Goal: Transaction & Acquisition: Download file/media

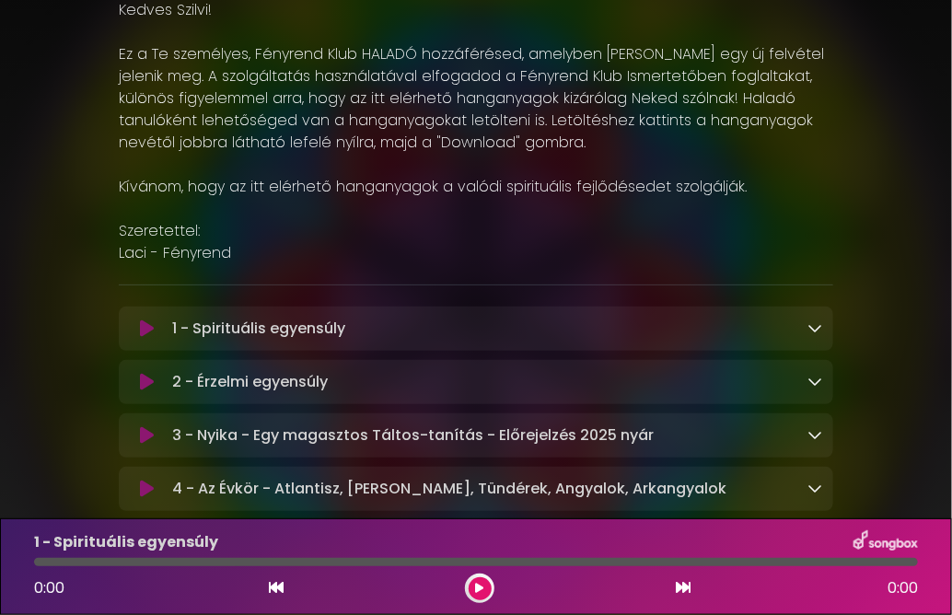
scroll to position [276, 0]
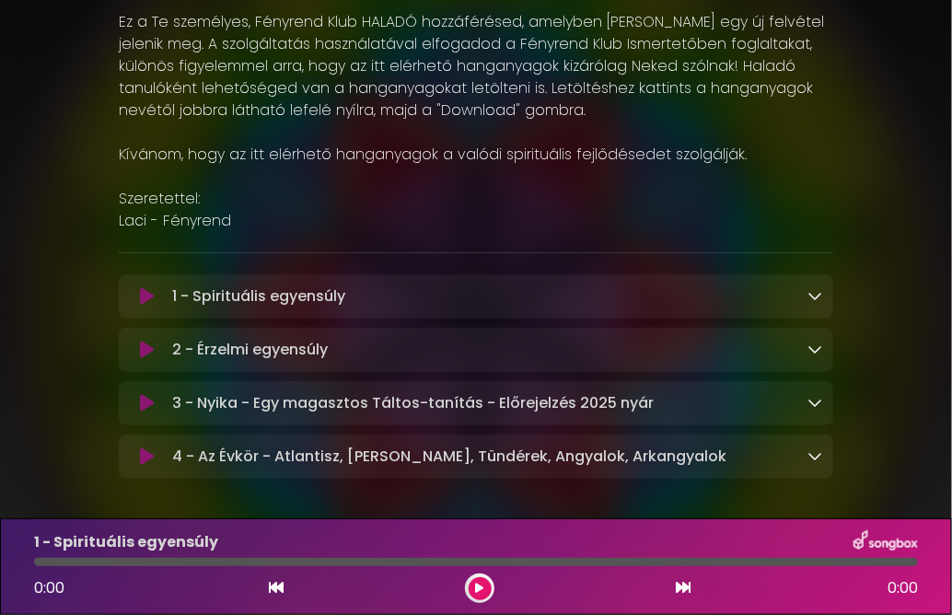
click at [409, 348] on div "2 - Érzelmi egyensúly Loading Track..." at bounding box center [494, 350] width 658 height 22
click at [810, 344] on icon at bounding box center [815, 349] width 15 height 15
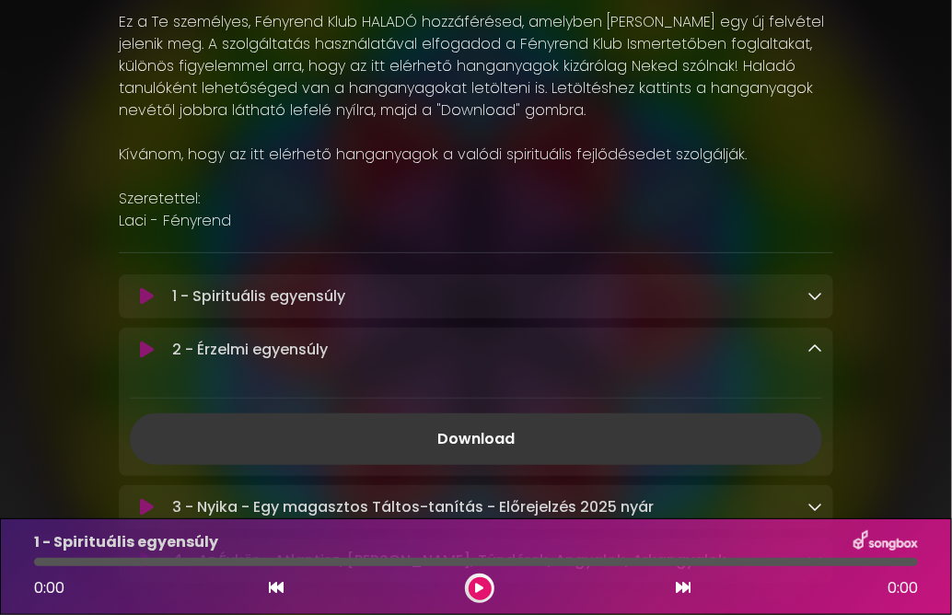
click at [496, 434] on link "Download" at bounding box center [476, 439] width 693 height 52
click at [810, 294] on icon at bounding box center [815, 295] width 15 height 15
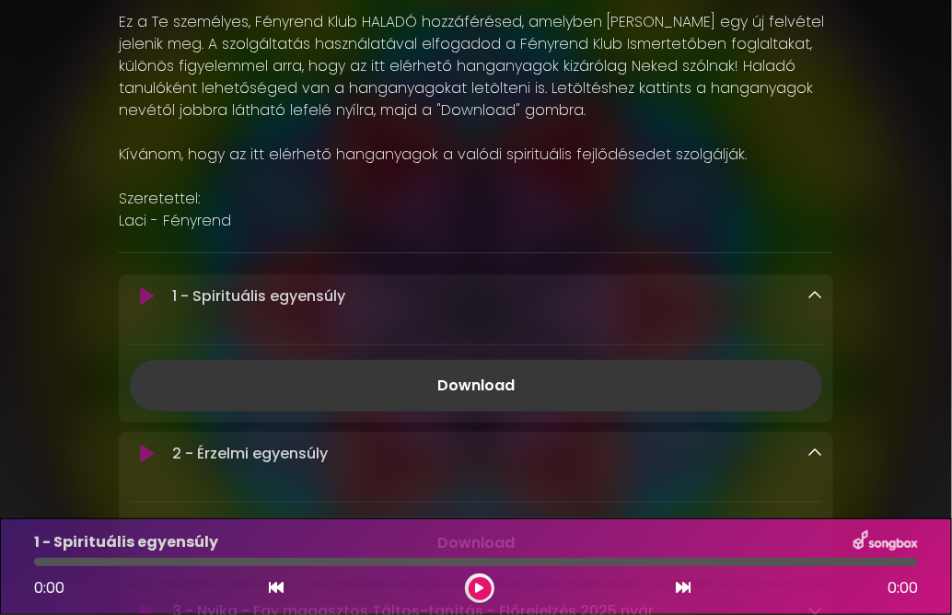
click at [498, 377] on link "Download" at bounding box center [476, 386] width 693 height 52
click at [613, 206] on p "Kedves Szilvi! Ez a Te személyes, Fényrend Klub HALADÓ hozzáférésed, amelyben h…" at bounding box center [476, 99] width 715 height 265
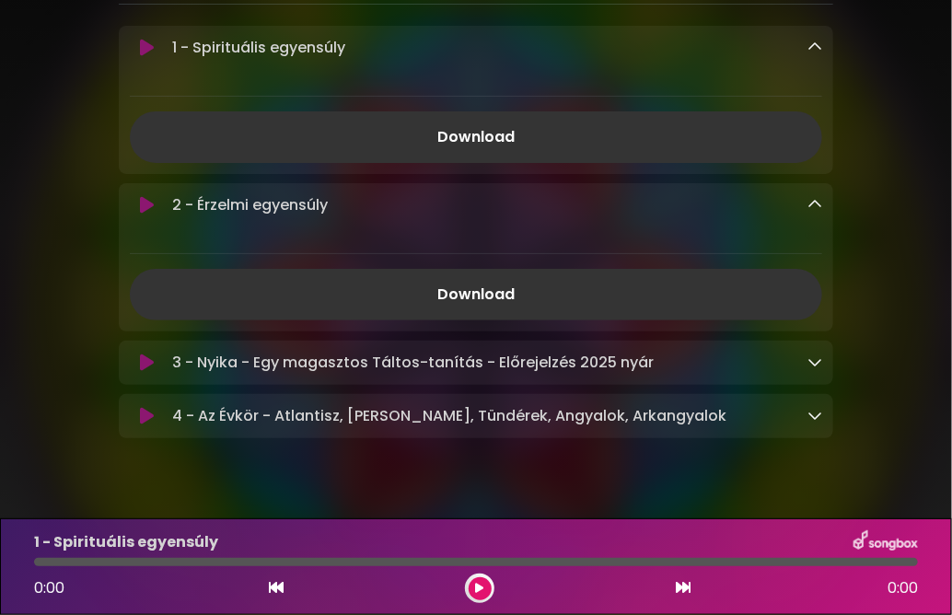
scroll to position [553, 0]
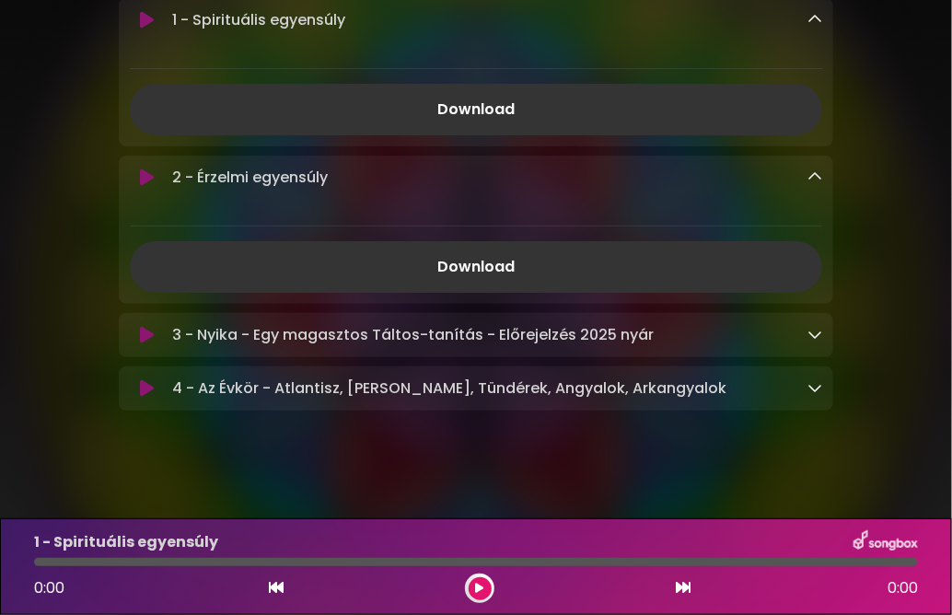
click at [658, 390] on div "4 - Az Évkör - Atlantisz, [PERSON_NAME], Tündérek, Angyalok, Arkangyalok Loadin…" at bounding box center [494, 389] width 658 height 22
click at [814, 386] on icon at bounding box center [815, 387] width 15 height 15
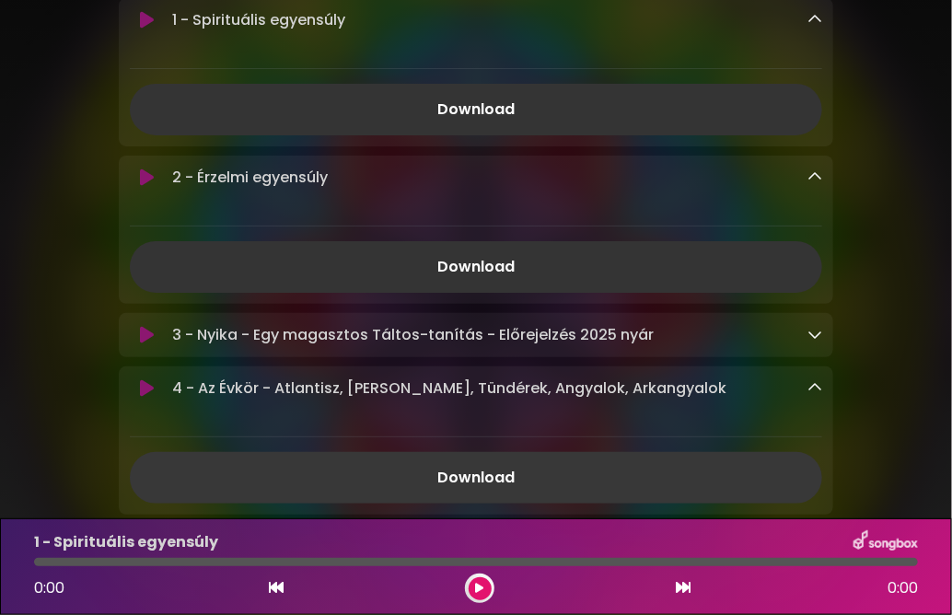
click at [505, 478] on link "Download" at bounding box center [476, 478] width 693 height 52
click at [813, 332] on icon at bounding box center [815, 334] width 15 height 15
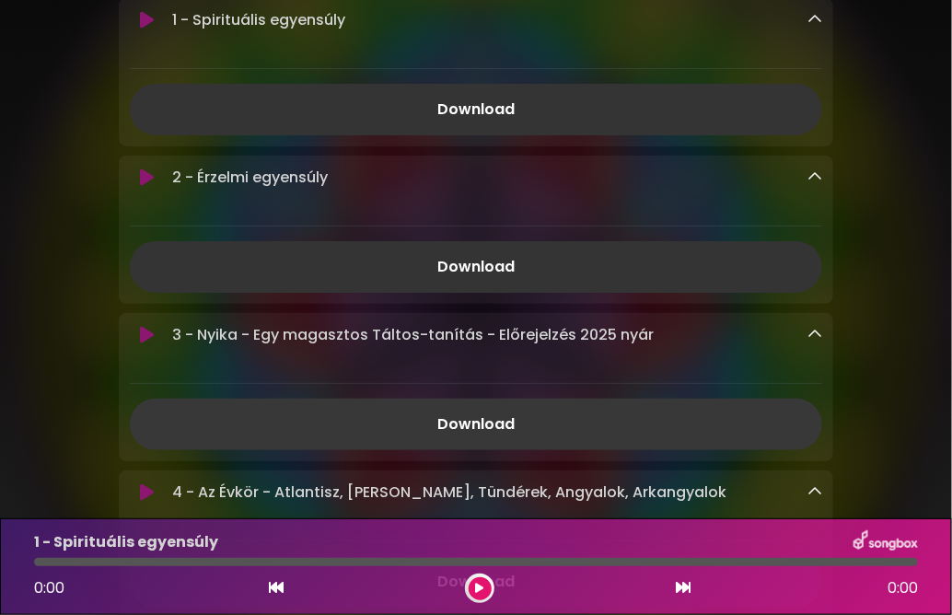
click at [466, 423] on link "Download" at bounding box center [476, 425] width 693 height 52
click at [54, 184] on div "[PERSON_NAME] Fényrend Kedves Szilvi!" at bounding box center [476, 60] width 884 height 1181
click at [813, 13] on icon at bounding box center [815, 19] width 15 height 15
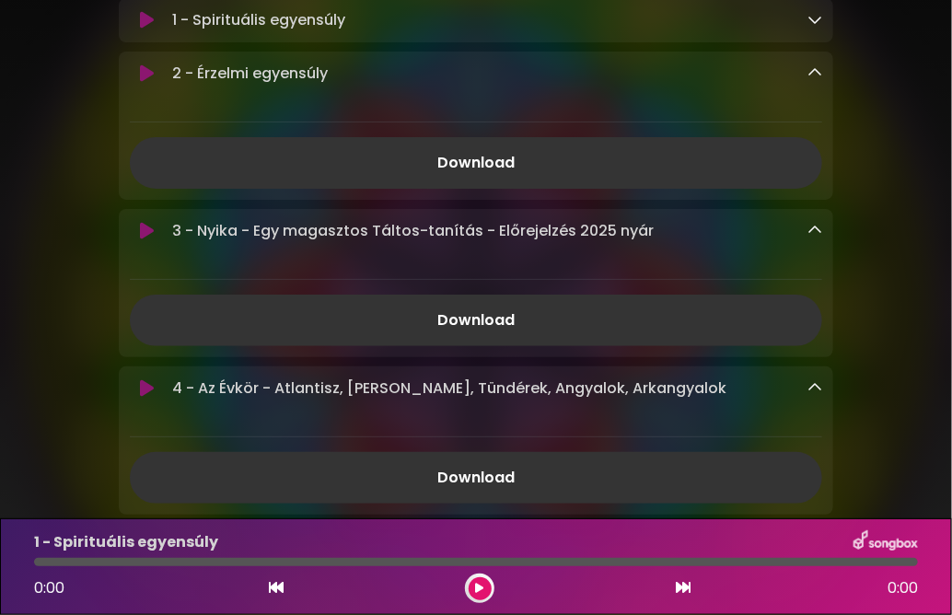
click at [809, 74] on icon at bounding box center [815, 72] width 15 height 15
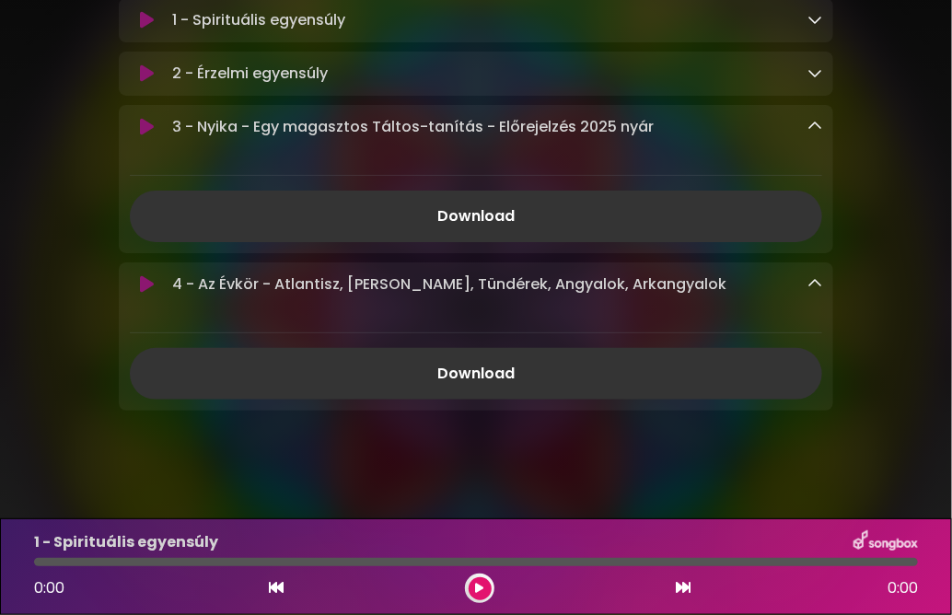
click at [811, 123] on icon at bounding box center [815, 126] width 15 height 15
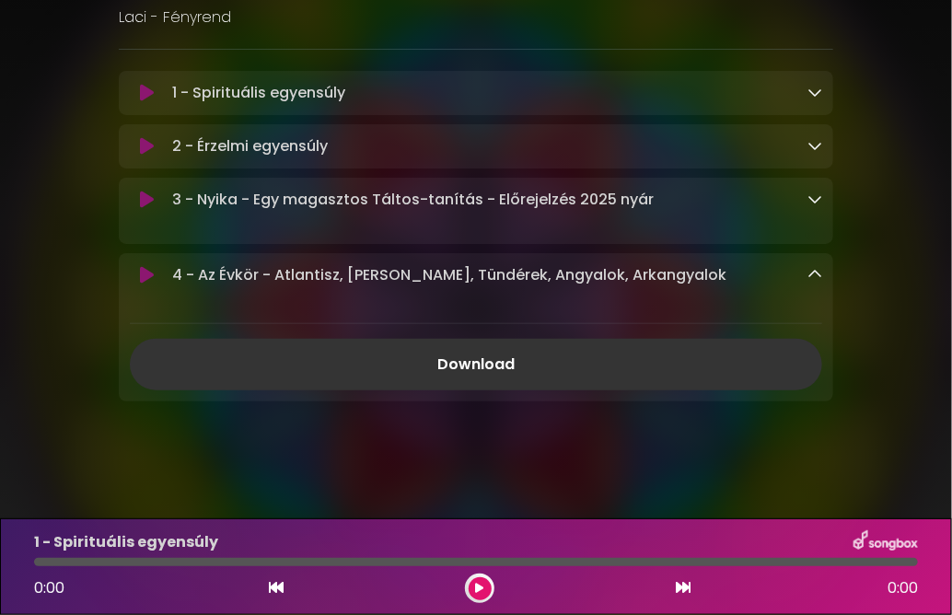
scroll to position [460, 0]
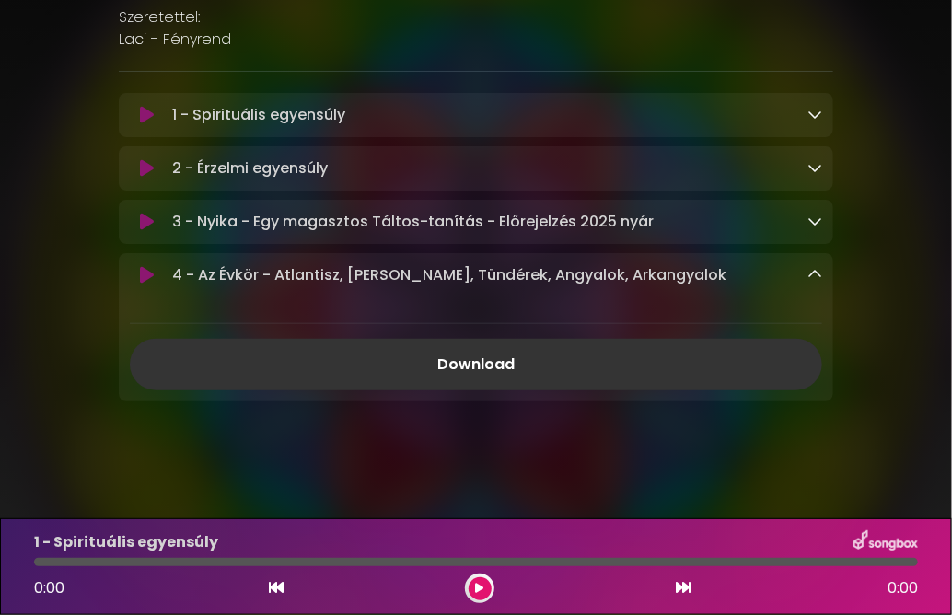
click at [817, 272] on icon at bounding box center [815, 274] width 15 height 15
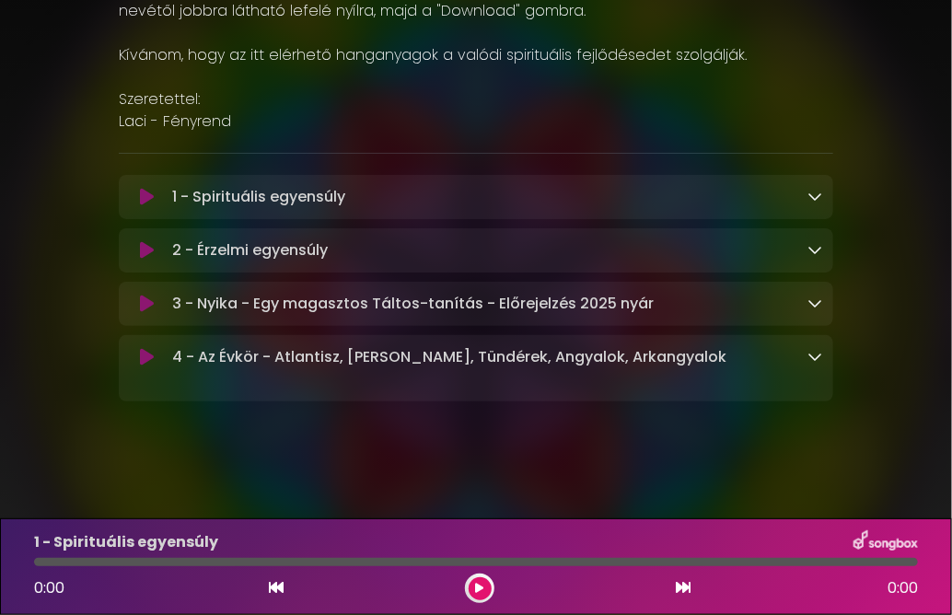
scroll to position [356, 0]
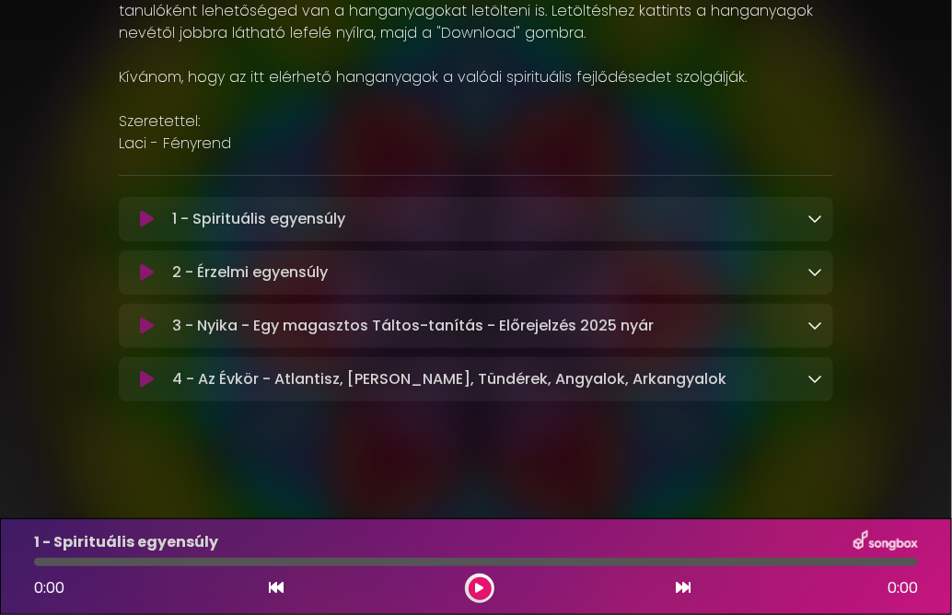
click at [853, 104] on div "[PERSON_NAME] Fényrend Kedves Szilvi!" at bounding box center [476, 50] width 884 height 764
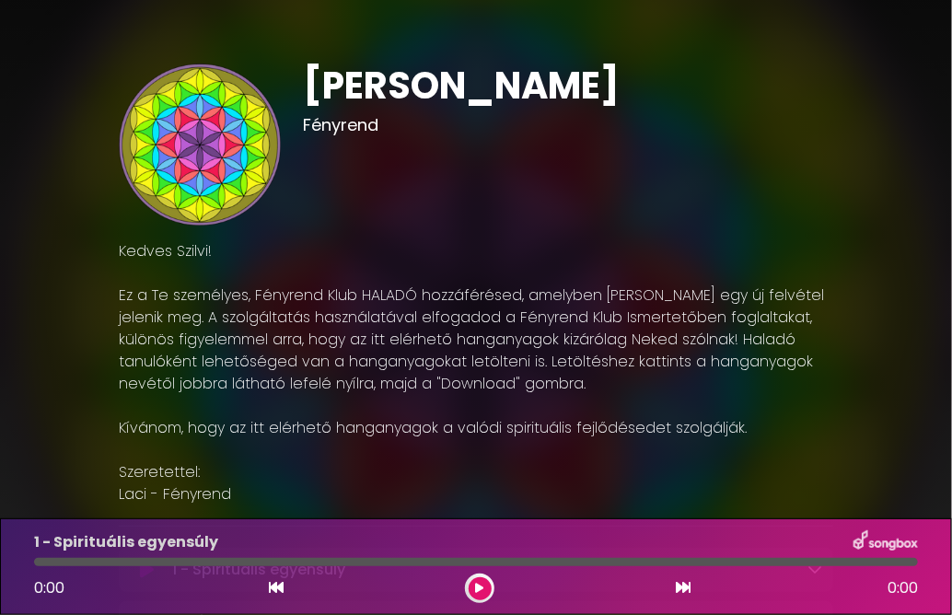
scroll to position [0, 0]
